Goal: Task Accomplishment & Management: Use online tool/utility

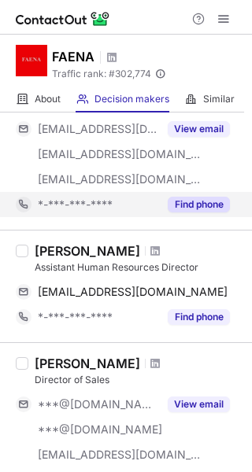
scroll to position [258, 0]
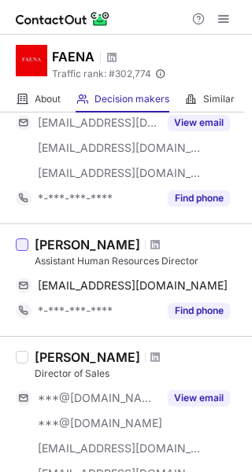
click at [28, 246] on div at bounding box center [22, 244] width 13 height 13
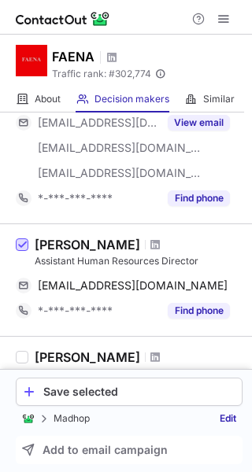
click at [23, 246] on span at bounding box center [22, 245] width 13 height 13
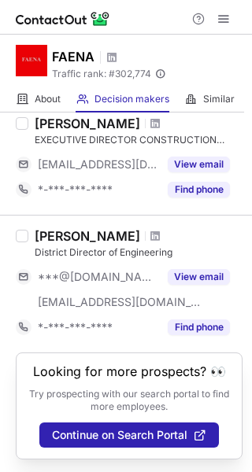
scroll to position [1231, 0]
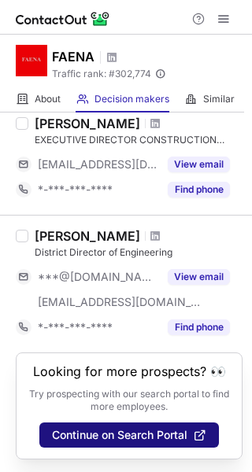
click at [150, 440] on span "Continue on Search Portal" at bounding box center [119, 435] width 135 height 13
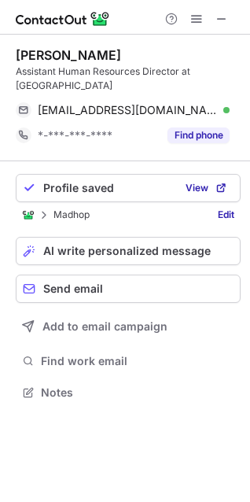
scroll to position [367, 250]
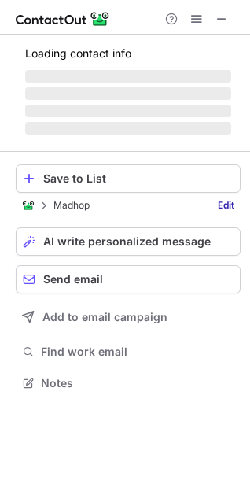
scroll to position [367, 250]
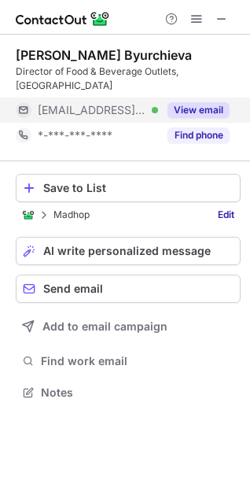
click at [204, 102] on button "View email" at bounding box center [199, 110] width 62 height 16
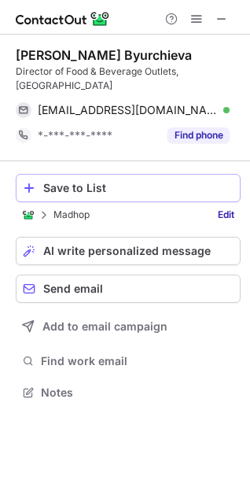
click at [129, 182] on div "Save to List" at bounding box center [138, 188] width 190 height 13
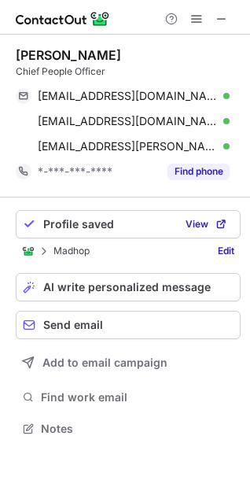
scroll to position [418, 250]
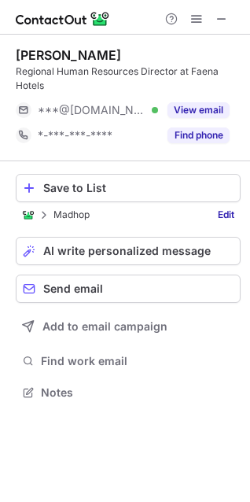
scroll to position [382, 250]
click at [138, 186] on div "Save to List" at bounding box center [138, 188] width 190 height 13
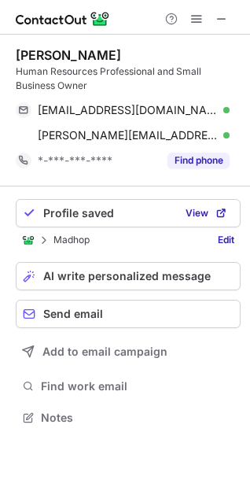
scroll to position [407, 250]
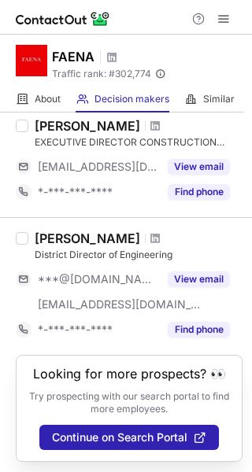
scroll to position [1231, 0]
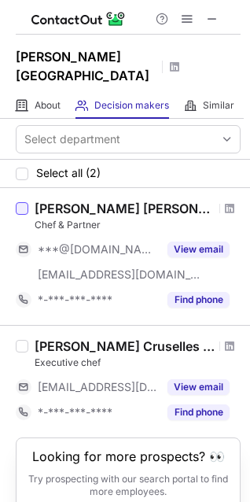
click at [27, 202] on div at bounding box center [22, 208] width 13 height 13
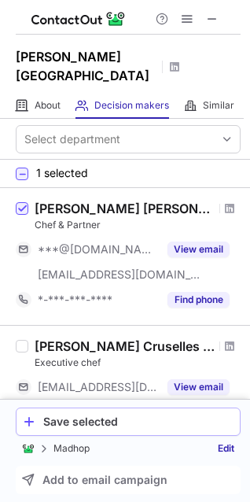
click at [114, 423] on div "Save selected" at bounding box center [138, 421] width 190 height 13
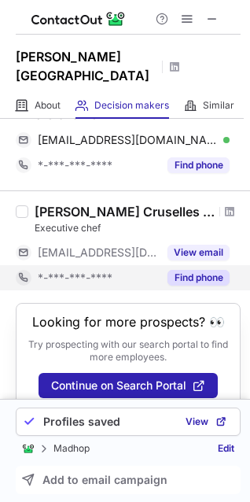
scroll to position [114, 0]
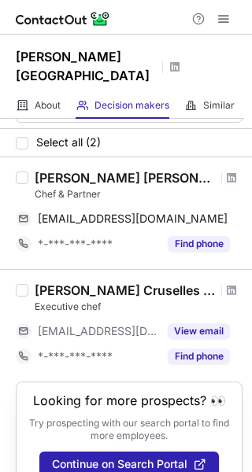
scroll to position [41, 0]
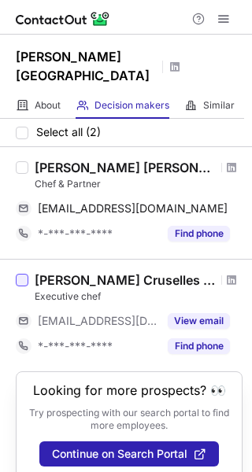
click at [19, 274] on div at bounding box center [22, 280] width 13 height 13
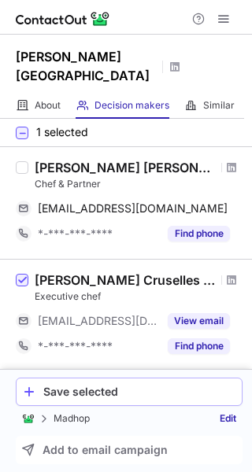
click at [105, 390] on div "Save selected" at bounding box center [139, 392] width 192 height 13
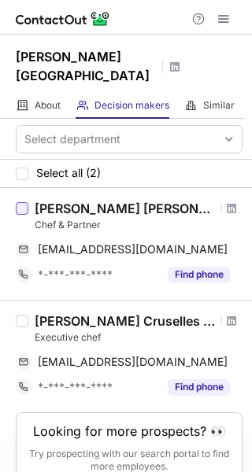
click at [18, 202] on div at bounding box center [22, 208] width 13 height 13
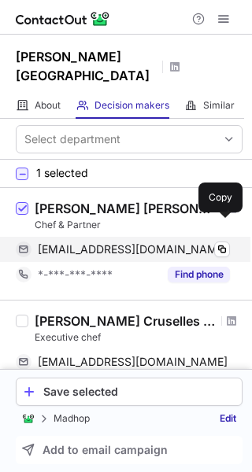
scroll to position [3, 0]
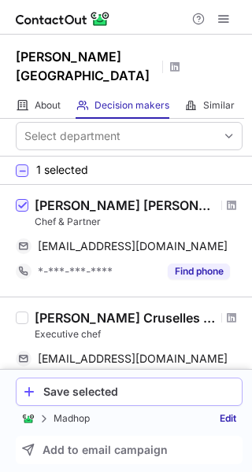
click at [106, 394] on div "Save selected" at bounding box center [139, 392] width 192 height 13
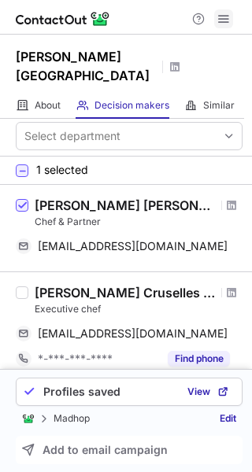
click at [227, 18] on span at bounding box center [223, 19] width 13 height 13
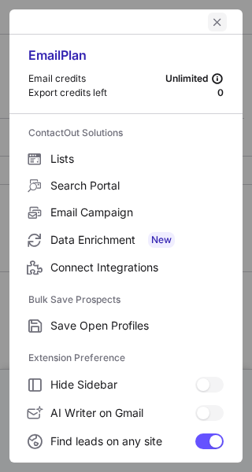
click at [211, 21] on span "left-button" at bounding box center [217, 22] width 13 height 13
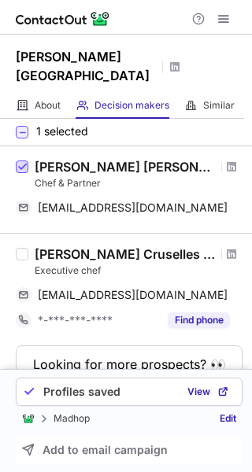
click at [24, 161] on span at bounding box center [22, 167] width 13 height 13
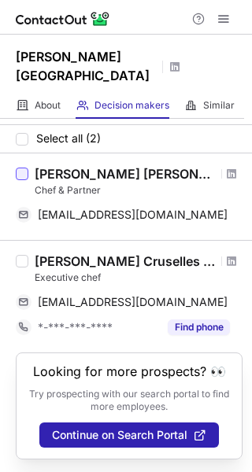
scroll to position [16, 0]
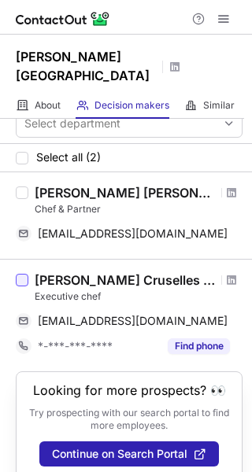
click at [25, 274] on div at bounding box center [22, 280] width 13 height 13
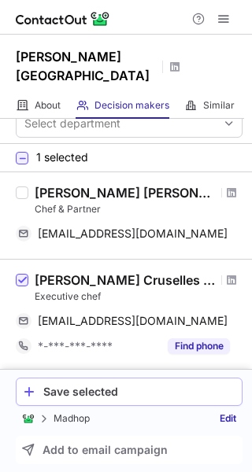
click at [139, 396] on div "Save selected" at bounding box center [139, 392] width 192 height 13
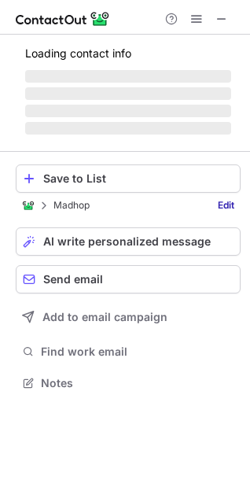
scroll to position [407, 250]
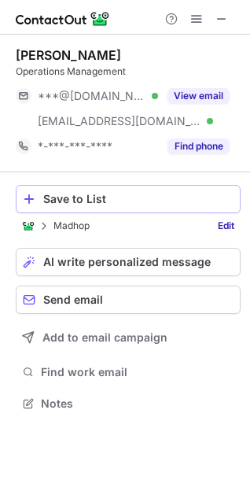
click at [135, 195] on div "Save to List" at bounding box center [138, 199] width 190 height 13
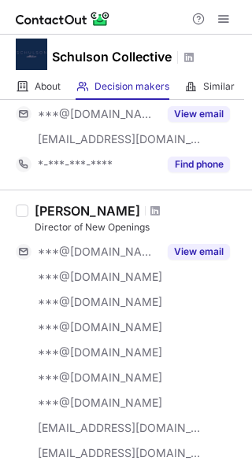
scroll to position [127, 0]
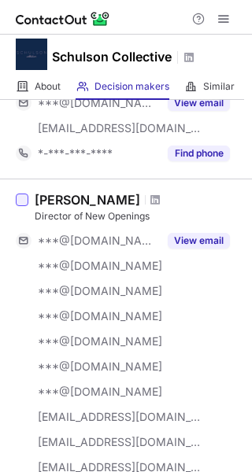
click at [18, 199] on div at bounding box center [22, 200] width 13 height 13
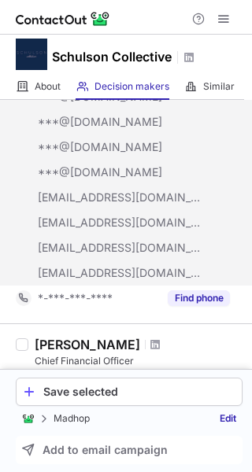
scroll to position [340, 0]
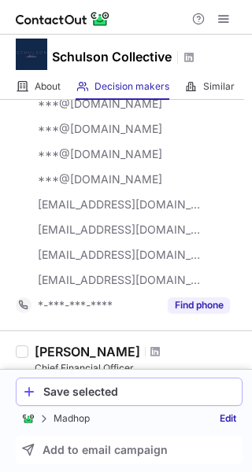
click at [88, 391] on div "Save selected" at bounding box center [139, 392] width 192 height 13
